Goal: Find specific page/section: Find specific page/section

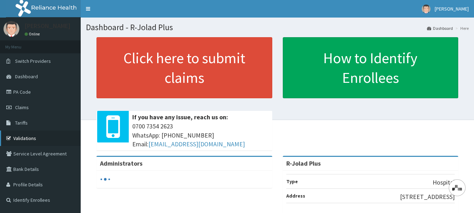
click at [25, 137] on link "Validations" at bounding box center [40, 137] width 81 height 15
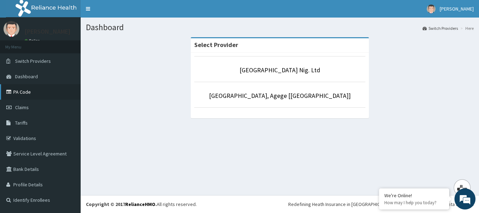
click at [18, 90] on link "PA Code" at bounding box center [40, 91] width 81 height 15
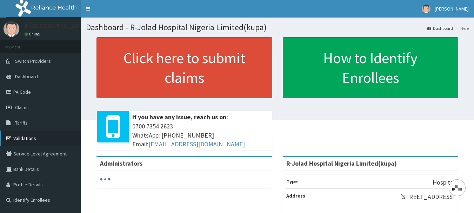
click at [34, 139] on link "Validations" at bounding box center [40, 137] width 81 height 15
